Goal: Transaction & Acquisition: Purchase product/service

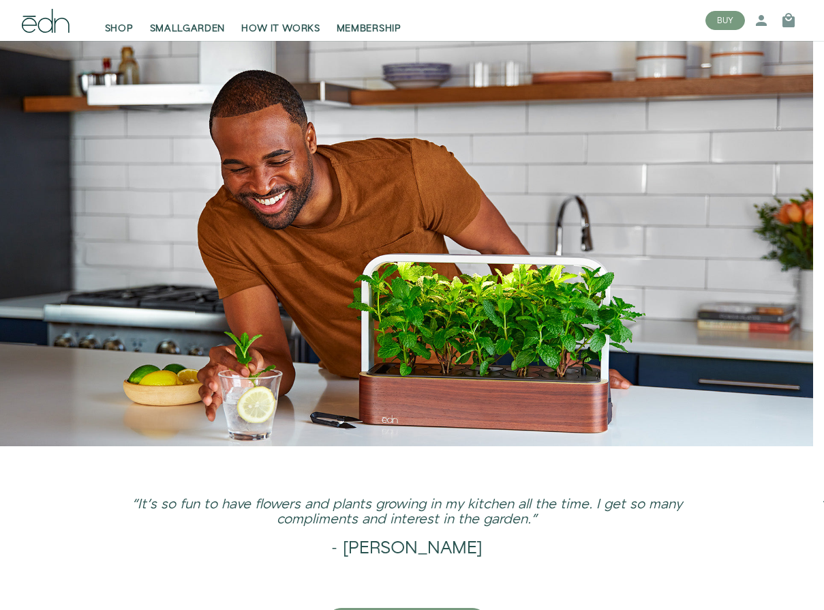
scroll to position [2793, 0]
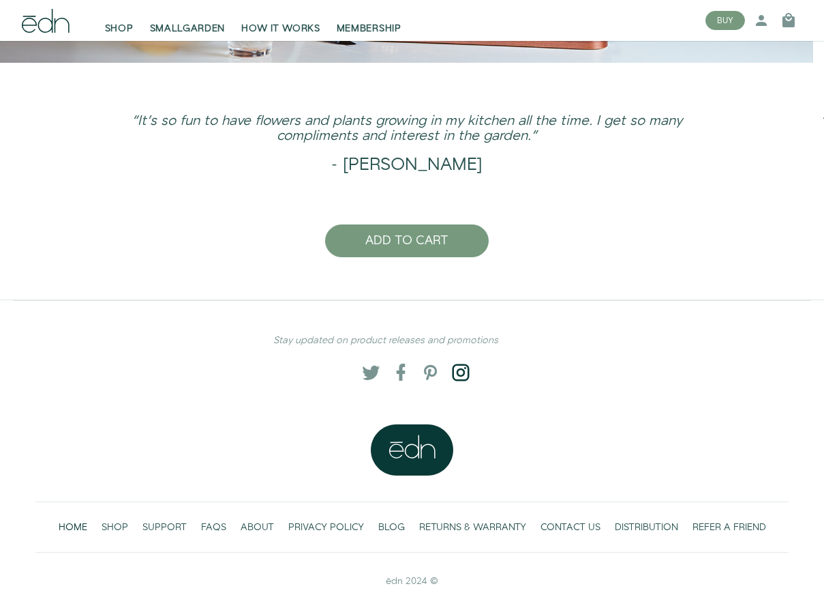
click at [457, 366] on span at bounding box center [458, 373] width 14 height 14
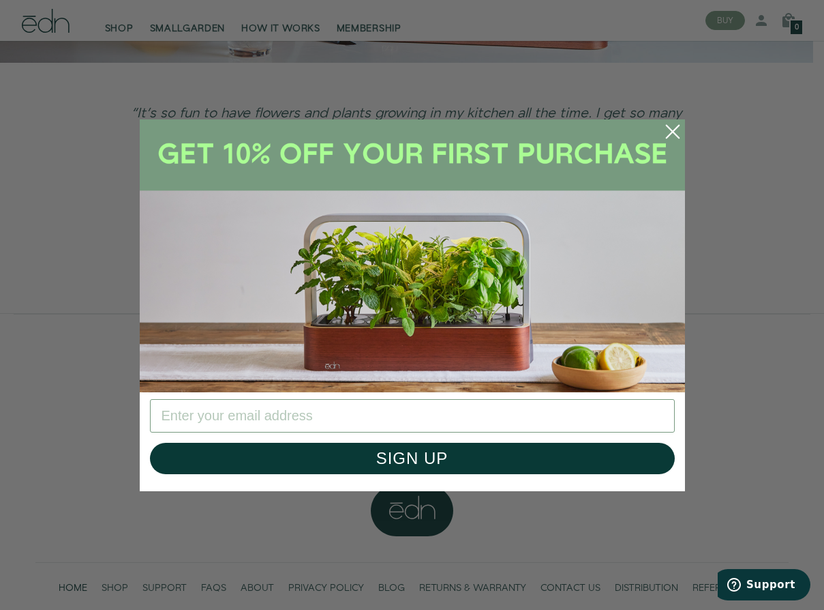
scroll to position [0, 0]
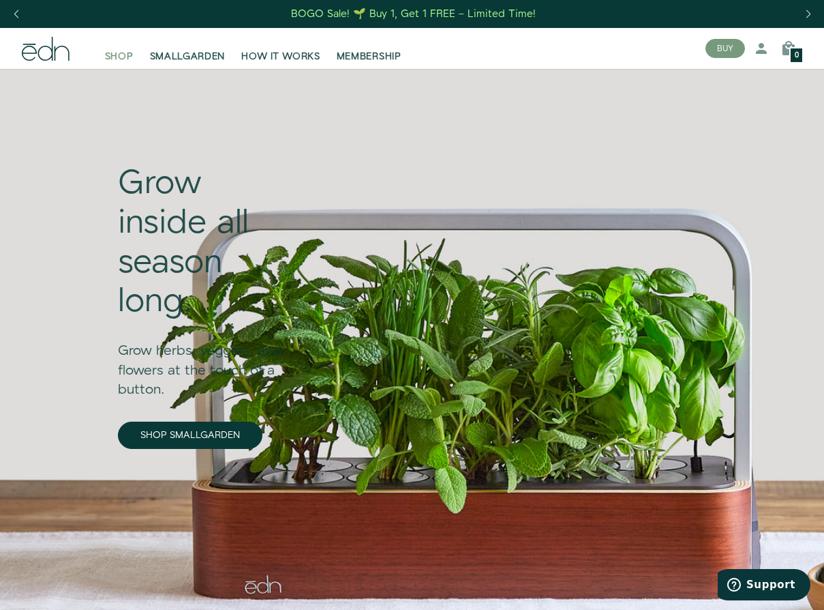
click at [107, 57] on span "SHOP" at bounding box center [119, 57] width 29 height 14
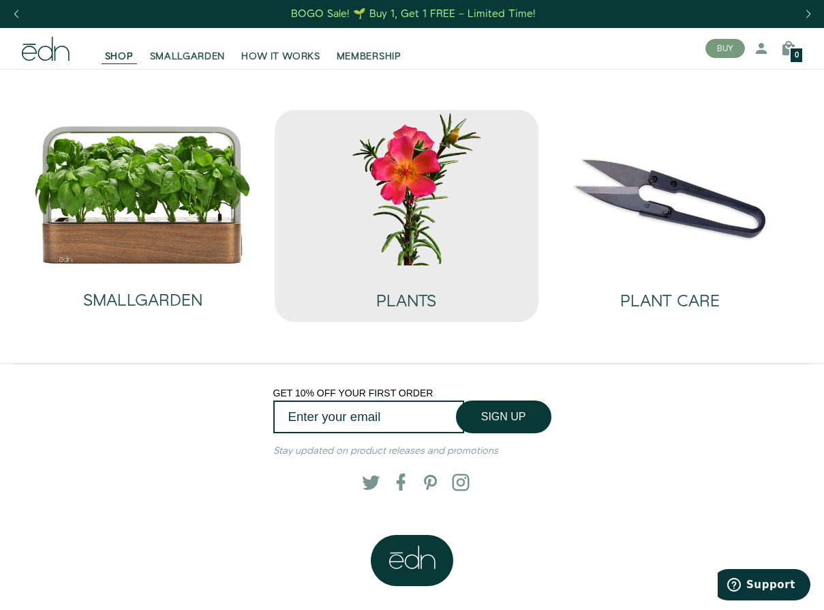
click at [422, 198] on img at bounding box center [407, 187] width 242 height 155
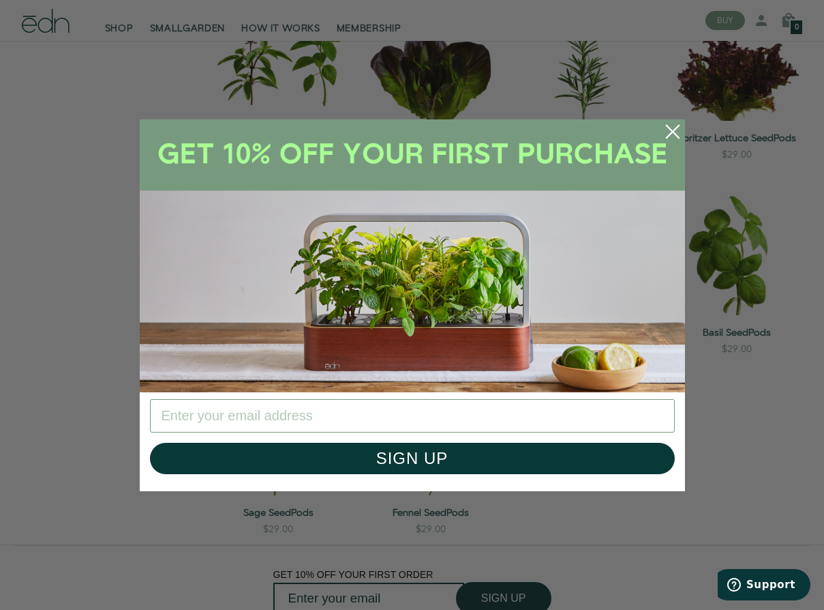
click at [662, 123] on circle "Close dialog" at bounding box center [673, 132] width 30 height 30
